Goal: Information Seeking & Learning: Learn about a topic

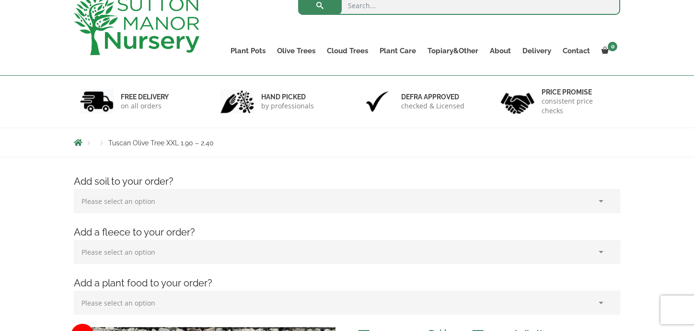
scroll to position [48, 0]
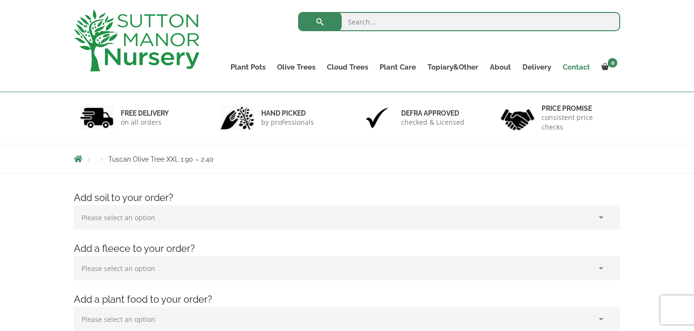
click at [580, 69] on link "Contact" at bounding box center [576, 66] width 39 height 13
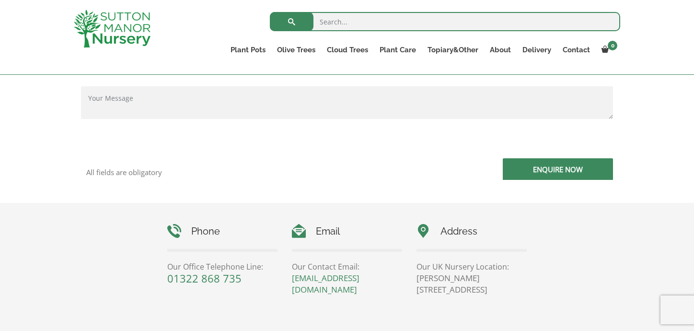
scroll to position [336, 0]
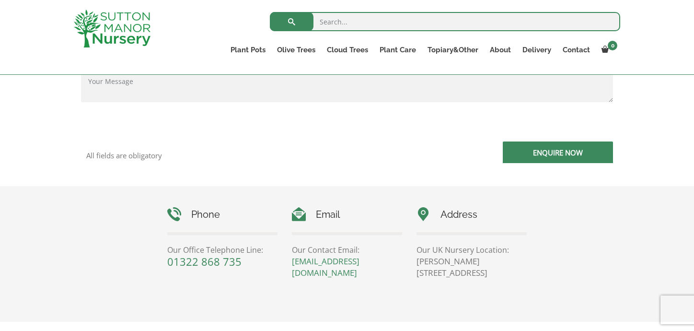
drag, startPoint x: 466, startPoint y: 273, endPoint x: 496, endPoint y: 273, distance: 30.2
click at [498, 274] on p "Sutton Manor Nursery, Dartford Rd, DA4 9HZ" at bounding box center [472, 267] width 110 height 23
copy p "DA4 9HZ"
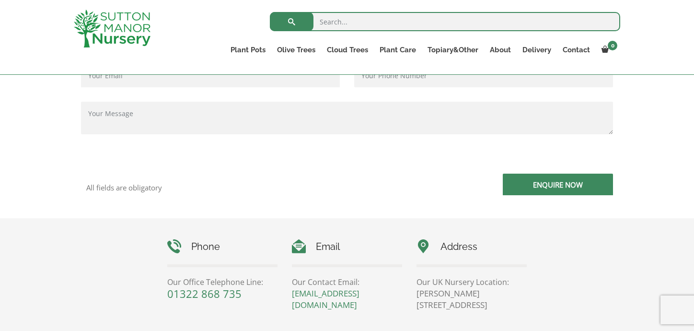
scroll to position [288, 0]
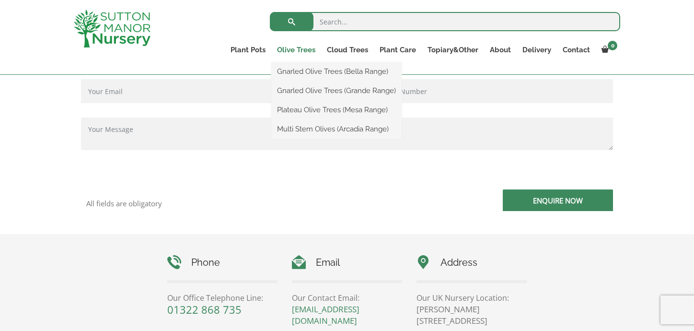
click at [296, 47] on link "Olive Trees" at bounding box center [296, 49] width 50 height 13
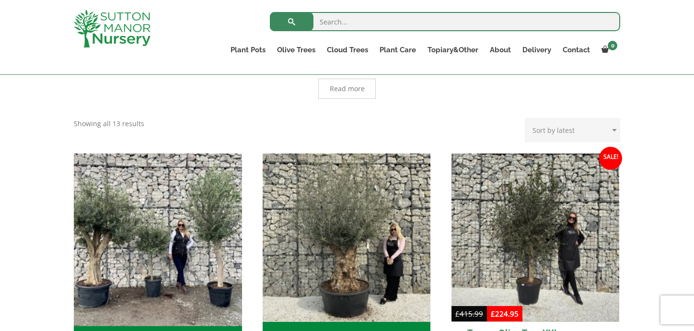
scroll to position [336, 0]
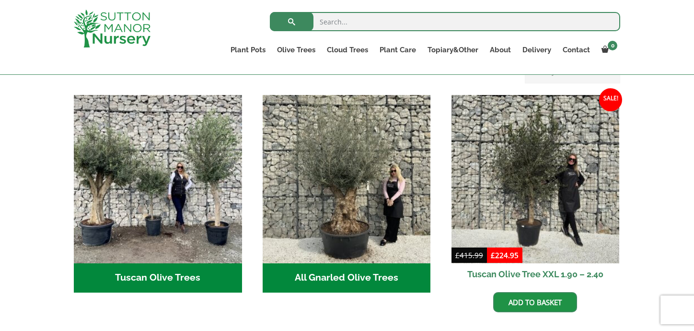
click at [165, 269] on h2 "Tuscan Olive Trees (2)" at bounding box center [158, 278] width 168 height 30
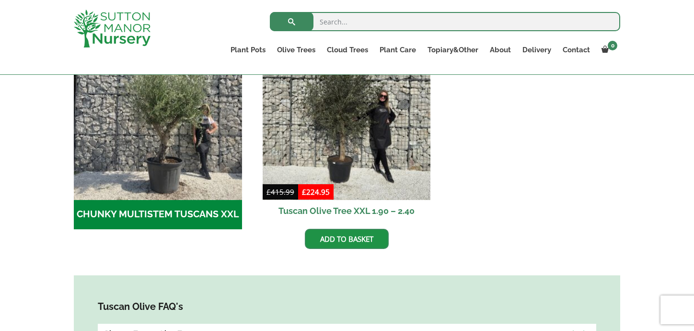
scroll to position [336, 0]
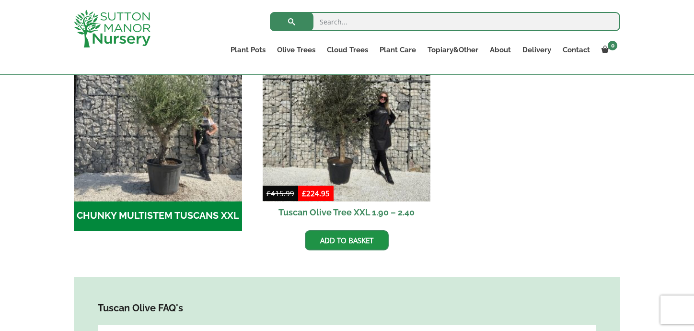
click at [167, 221] on h2 "CHUNKY MULTISTEM TUSCANS XXL (1)" at bounding box center [158, 216] width 168 height 30
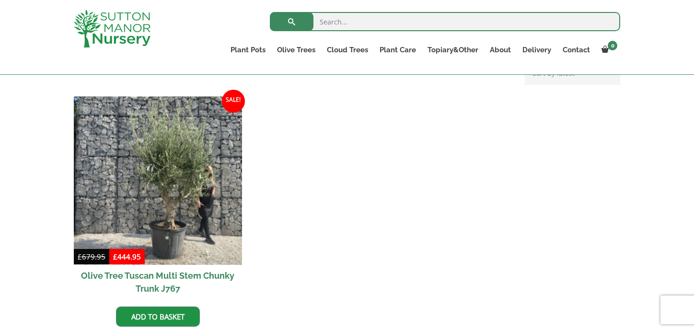
scroll to position [240, 0]
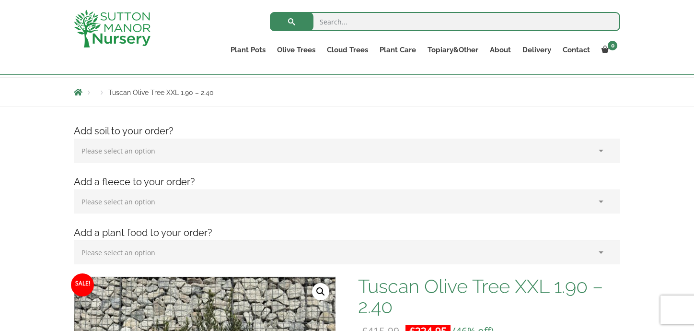
scroll to position [96, 0]
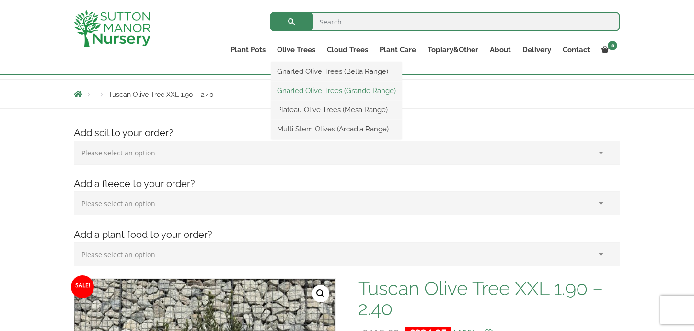
click at [325, 93] on link "Gnarled Olive Trees (Grande Range)" at bounding box center [336, 90] width 130 height 14
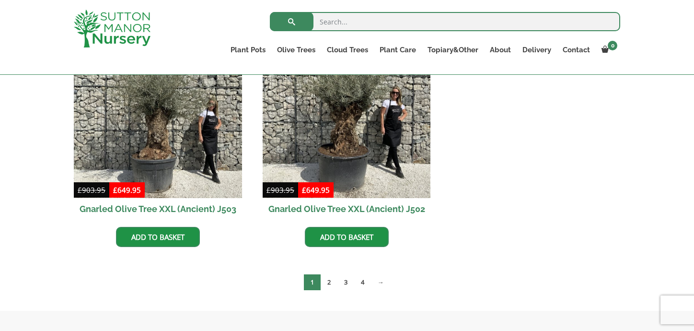
scroll to position [1486, 0]
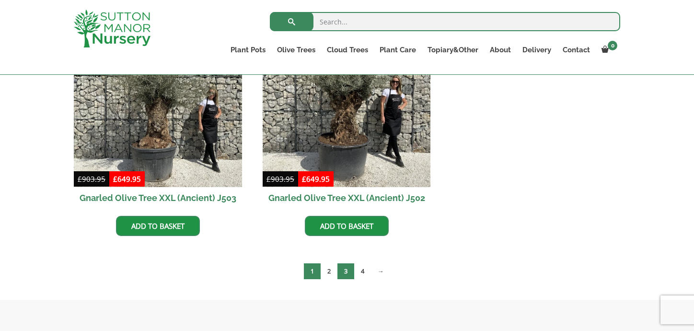
click at [345, 269] on link "3" at bounding box center [346, 271] width 17 height 16
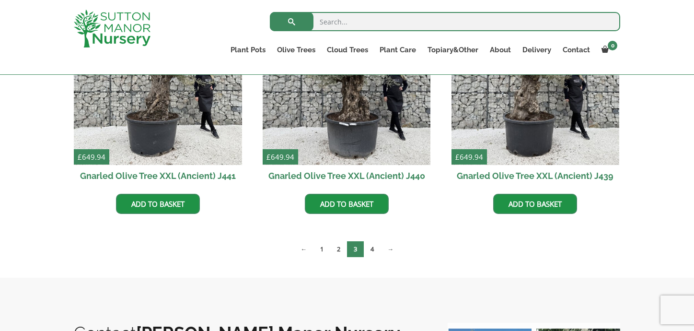
scroll to position [1287, 0]
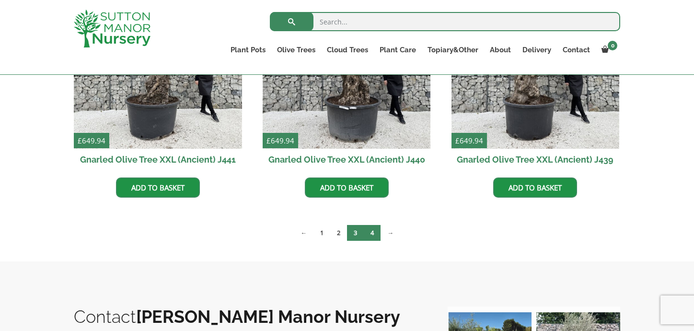
click at [377, 231] on link "4" at bounding box center [372, 233] width 17 height 16
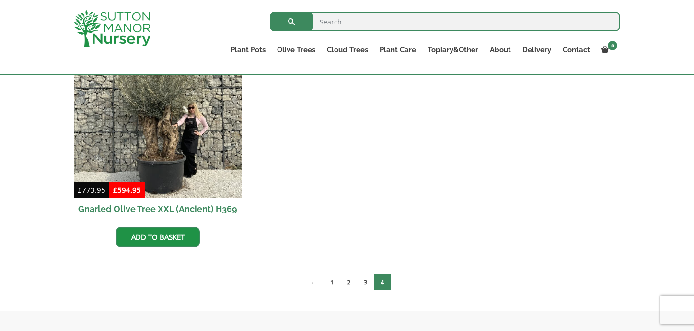
scroll to position [527, 0]
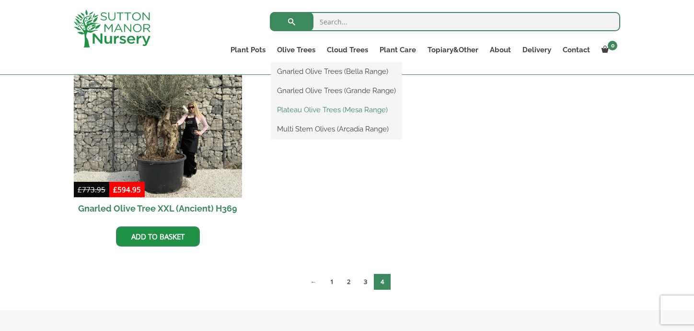
click at [318, 109] on link "Plateau Olive Trees (Mesa Range)" at bounding box center [336, 110] width 130 height 14
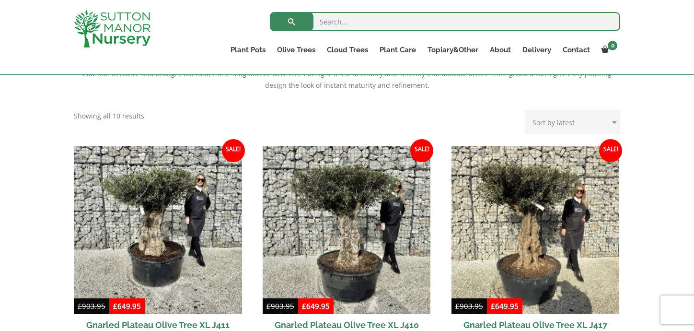
scroll to position [192, 0]
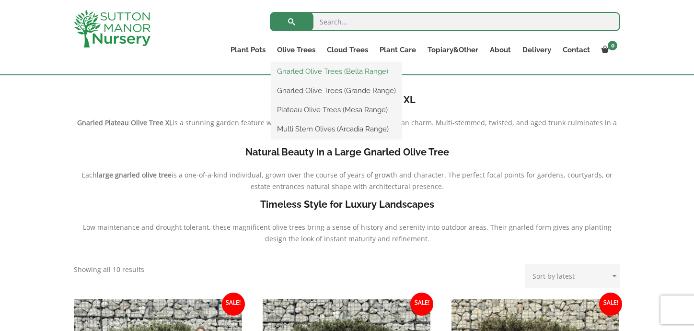
click at [316, 73] on link "Gnarled Olive Trees (Bella Range)" at bounding box center [336, 71] width 130 height 14
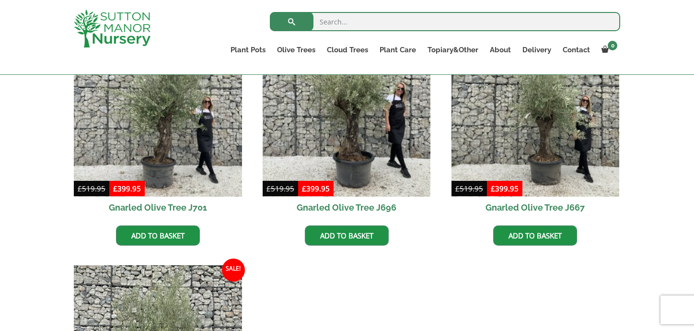
scroll to position [288, 0]
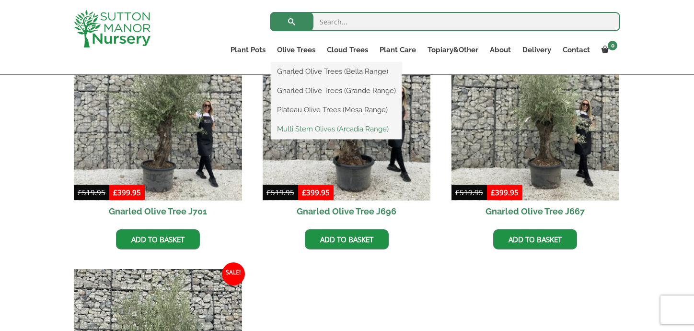
click at [315, 129] on link "Multi Stem Olives (Arcadia Range)" at bounding box center [336, 129] width 130 height 14
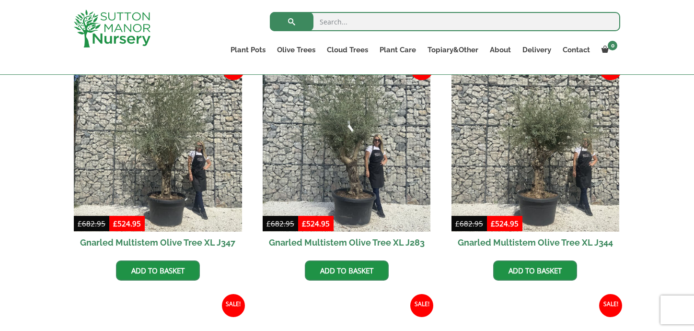
scroll to position [911, 0]
